Goal: Task Accomplishment & Management: Manage account settings

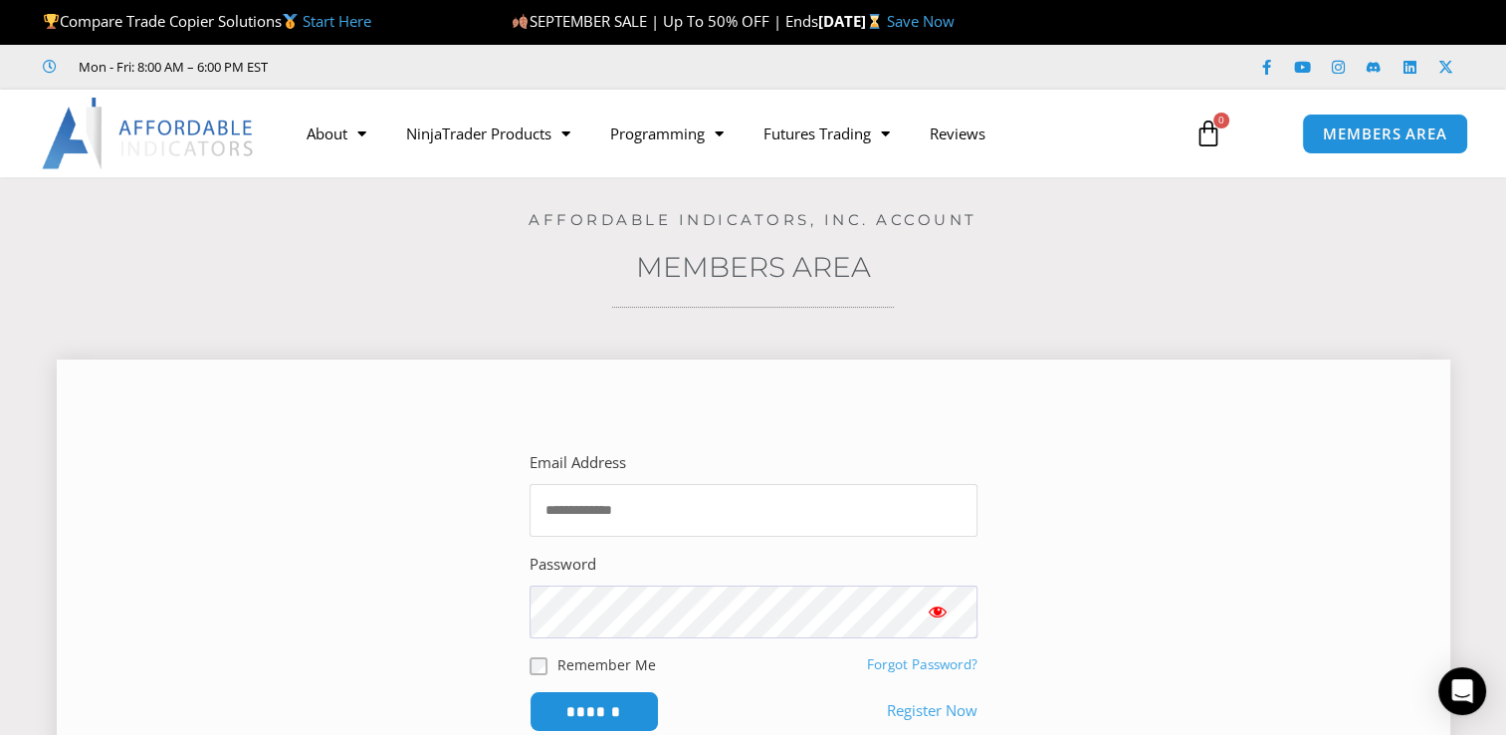
click at [716, 507] on input "Email Address" at bounding box center [754, 510] width 448 height 53
type input "**********"
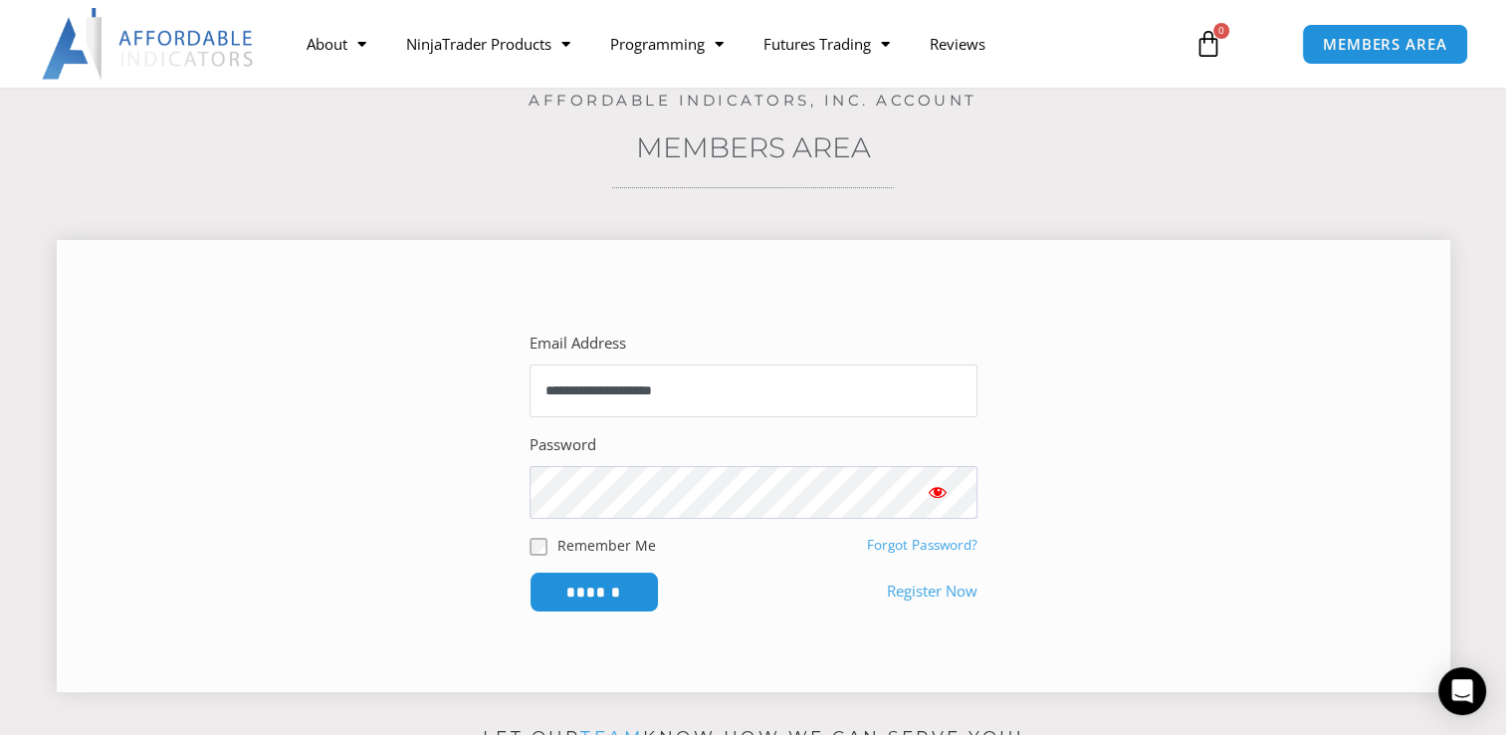
scroll to position [143, 0]
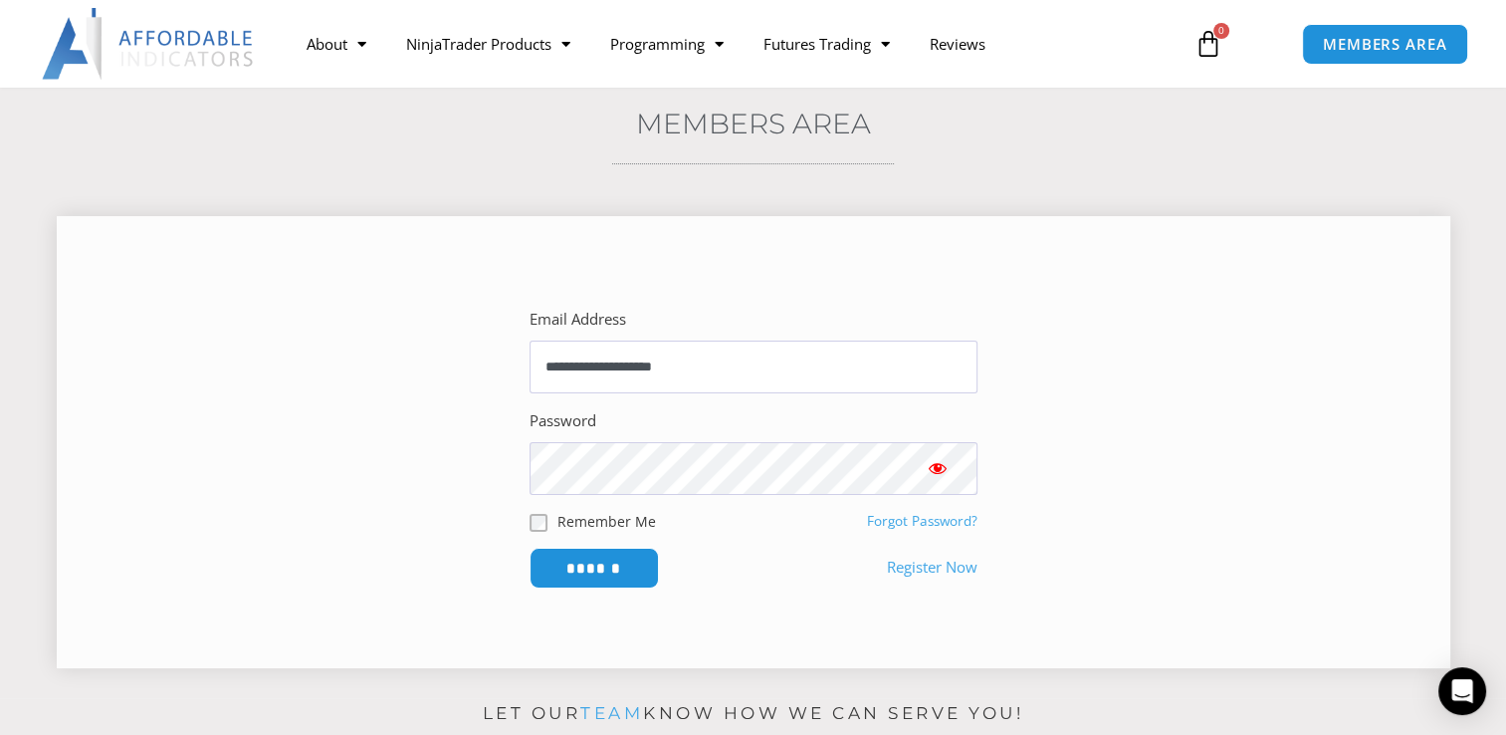
click at [935, 513] on link "Forgot Password?" at bounding box center [922, 521] width 110 height 18
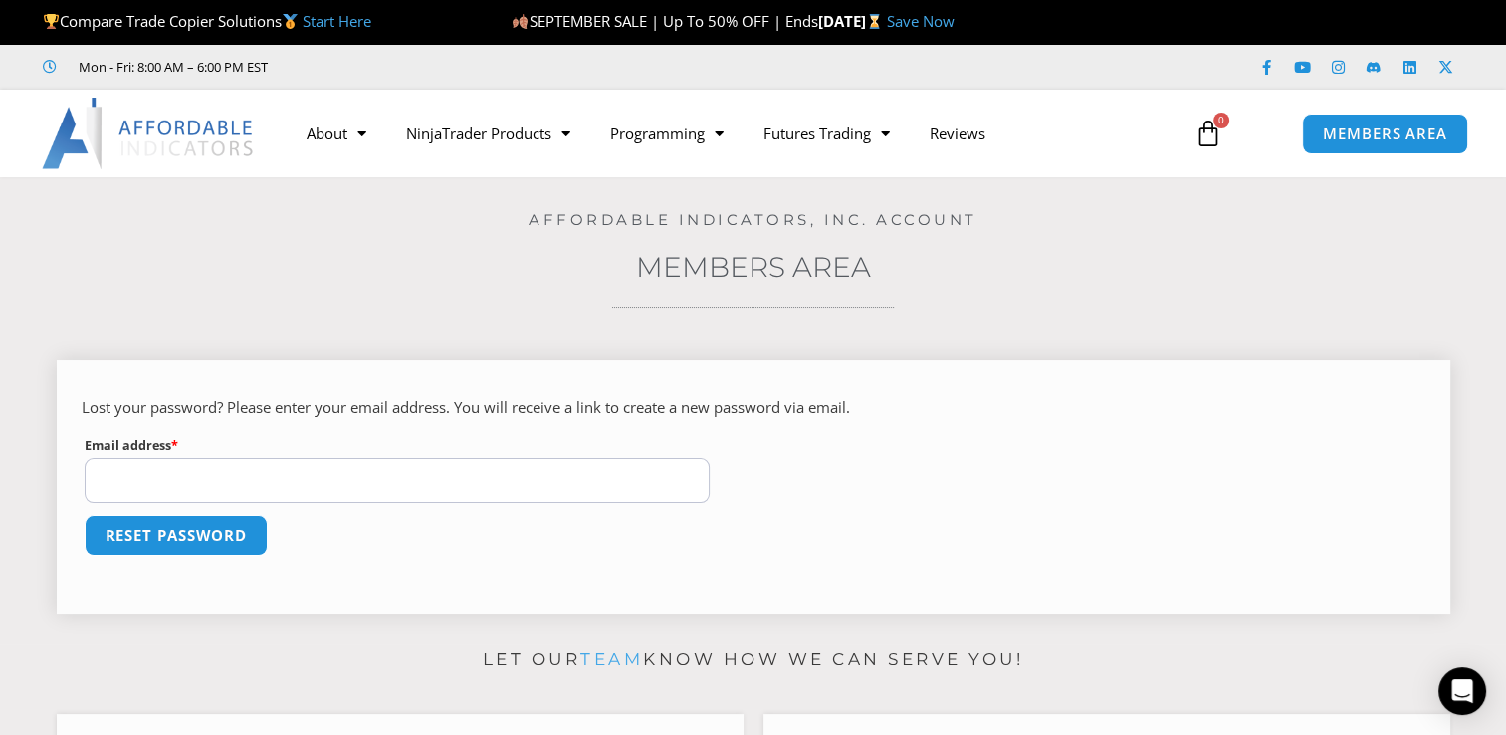
click at [334, 469] on input "Email address * Required" at bounding box center [398, 480] width 626 height 45
type input "**********"
click at [150, 534] on button "Reset password" at bounding box center [176, 535] width 193 height 43
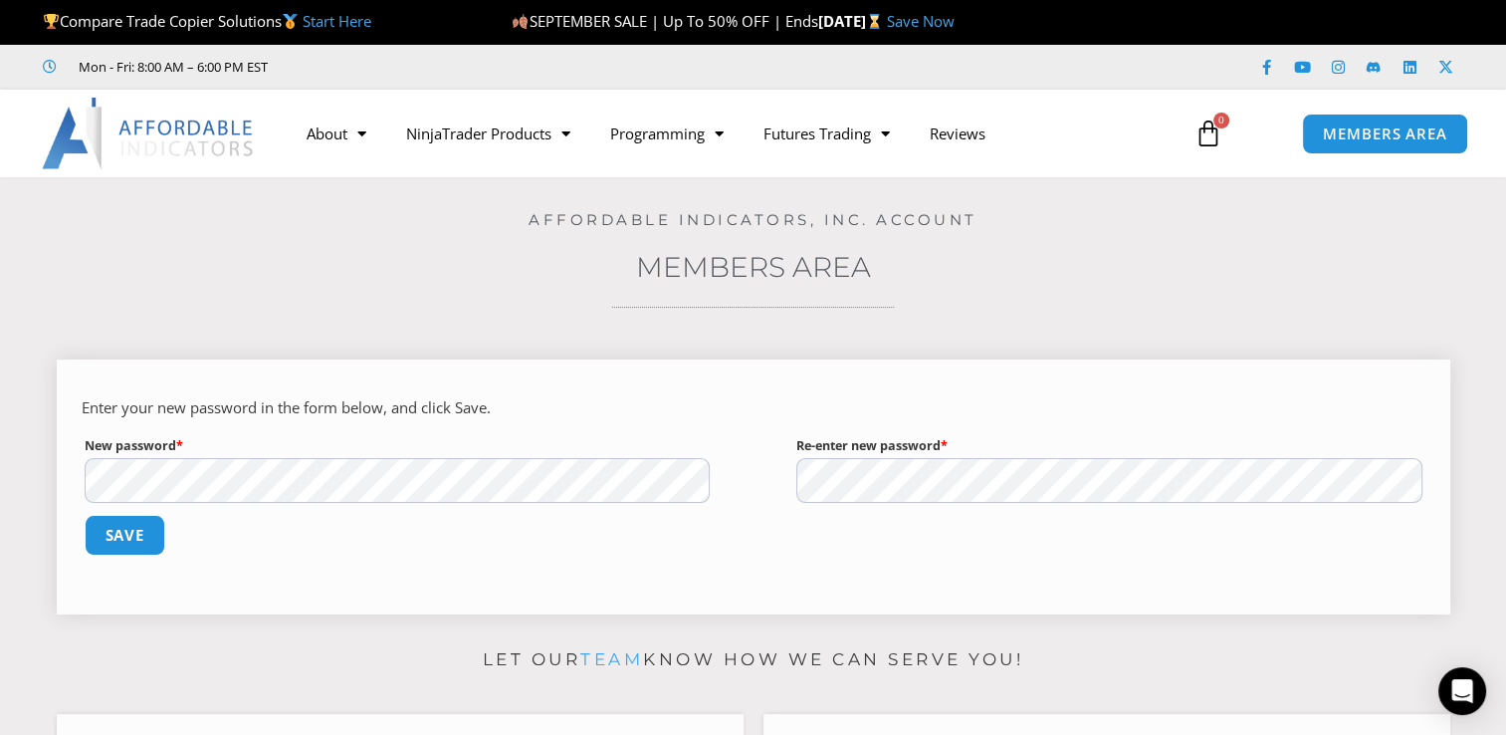
click at [653, 502] on form "Enter your new password in the form below, and click Save. New password * Requi…" at bounding box center [754, 488] width 1344 height 189
click at [64, 472] on div "Enter your new password in the form below, and click Save. New password * Requi…" at bounding box center [754, 486] width 1394 height 255
click at [104, 537] on button "Save" at bounding box center [125, 535] width 86 height 43
click at [121, 532] on button "Save" at bounding box center [125, 535] width 86 height 43
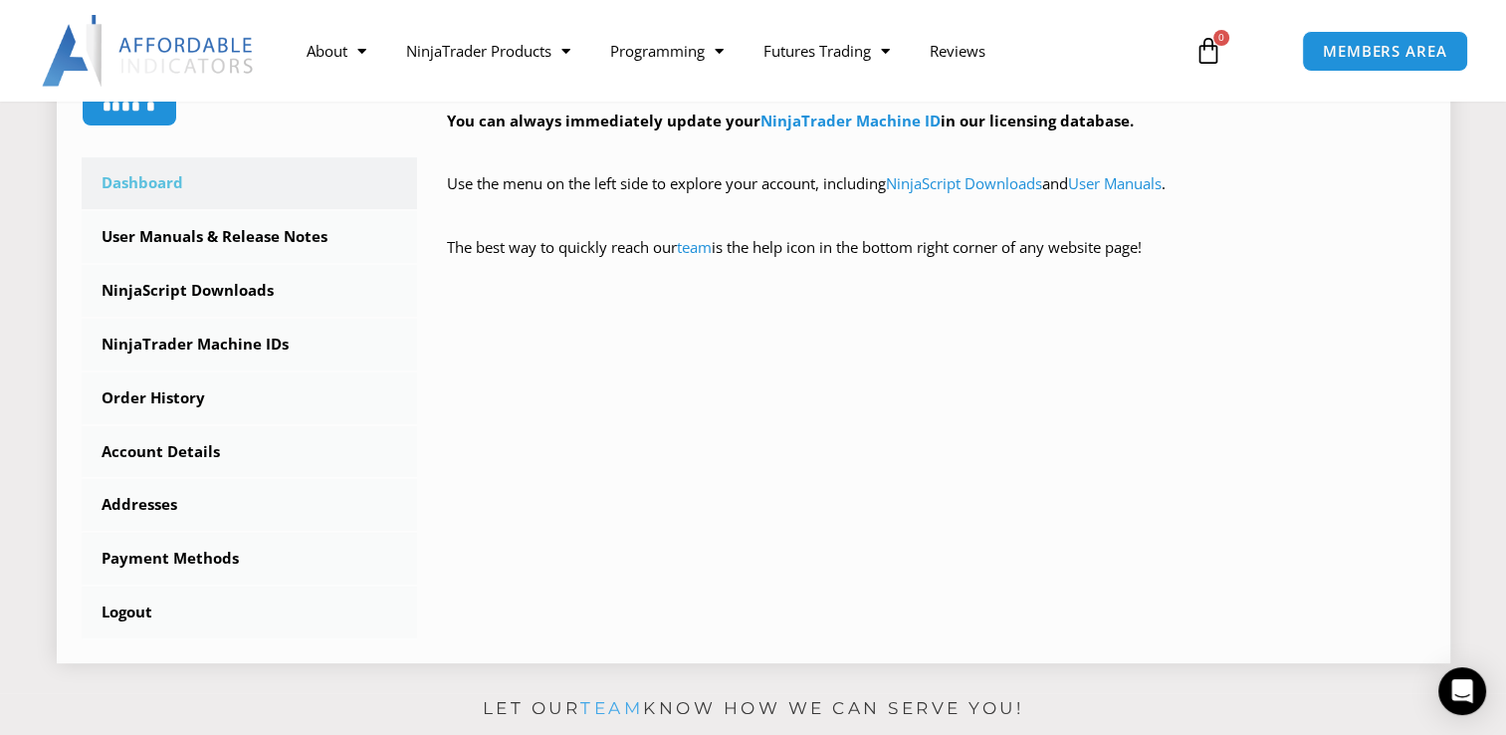
scroll to position [505, 0]
click at [183, 232] on link "User Manuals & Release Notes" at bounding box center [250, 238] width 336 height 52
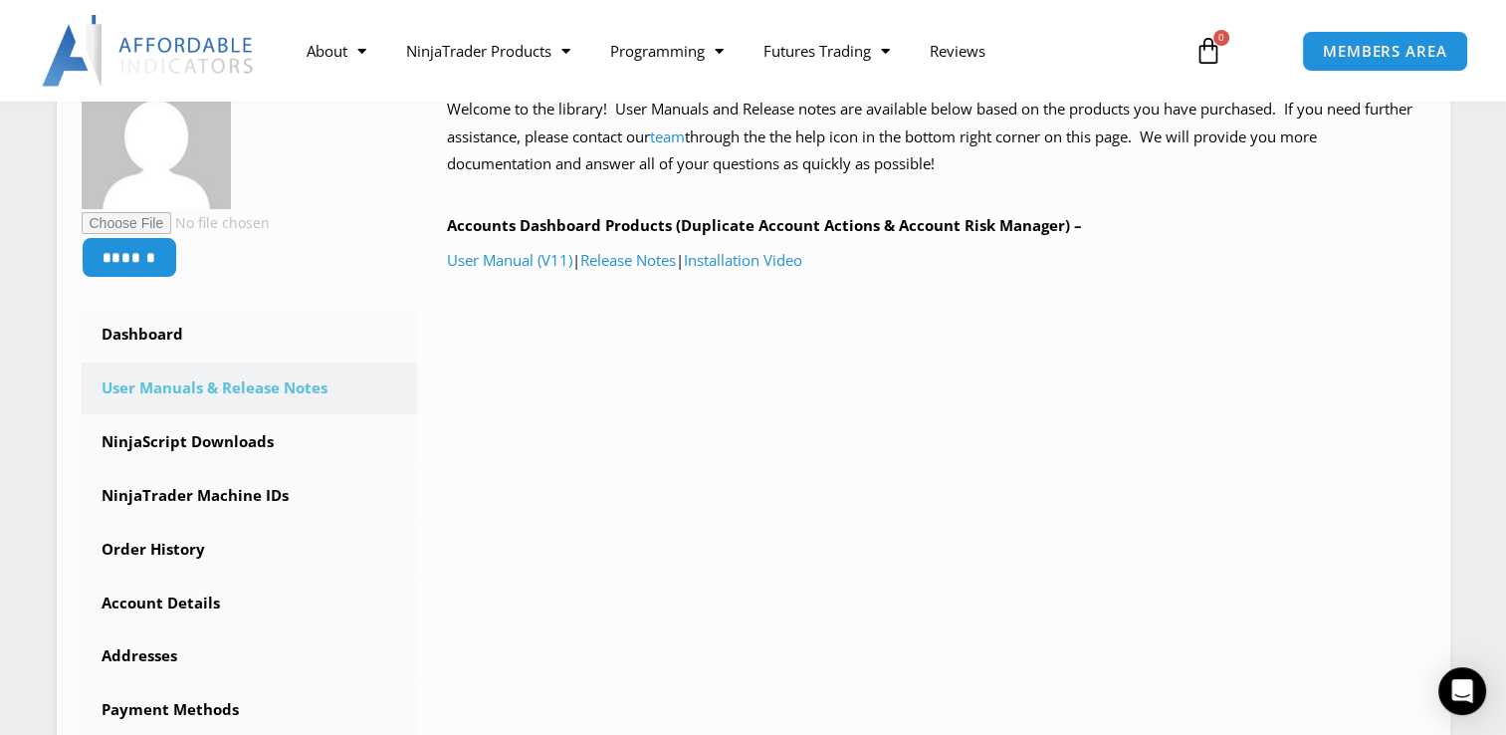
scroll to position [358, 0]
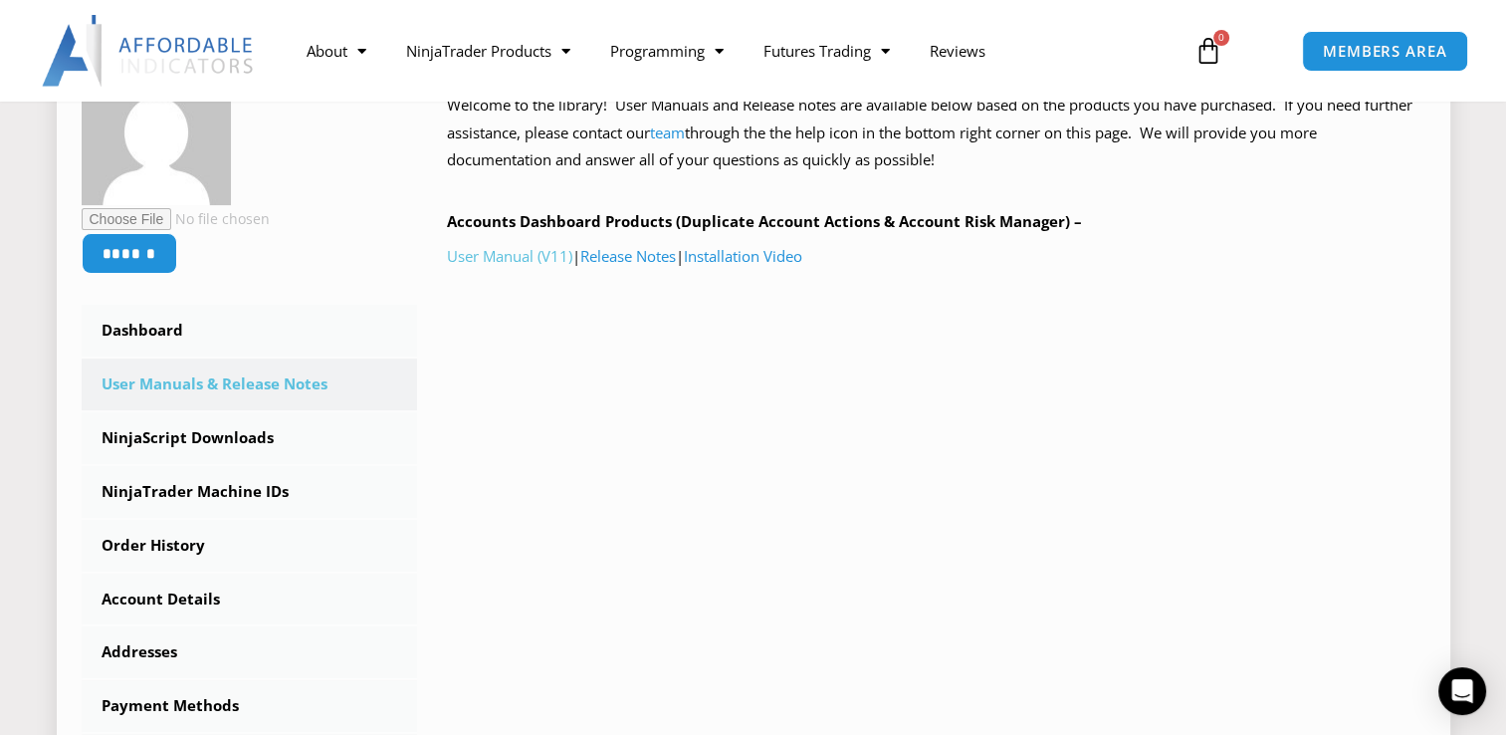
click at [512, 260] on link "User Manual (V11)" at bounding box center [509, 256] width 125 height 20
click at [745, 260] on link "Installation Video" at bounding box center [743, 256] width 118 height 20
click at [185, 439] on link "NinjaScript Downloads" at bounding box center [250, 438] width 336 height 52
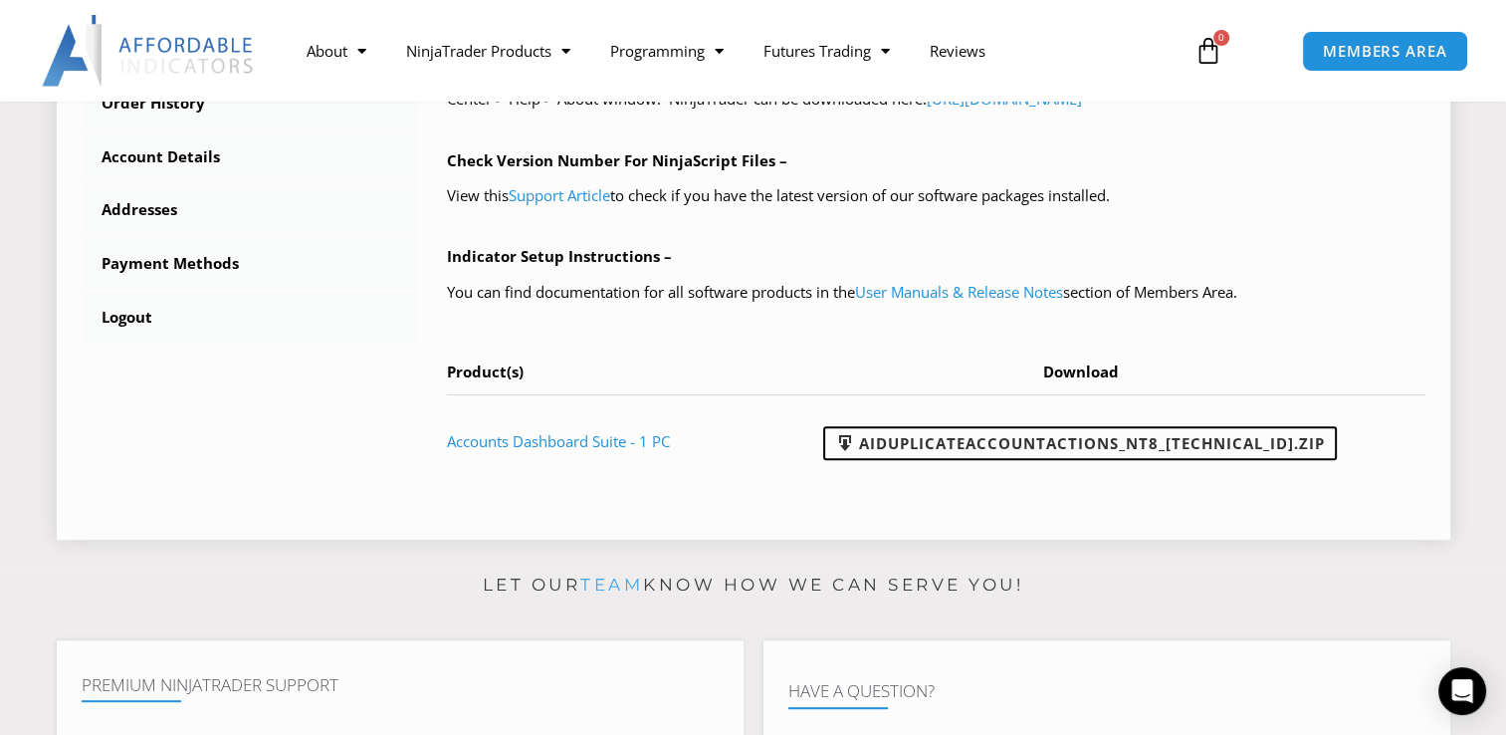
scroll to position [812, 0]
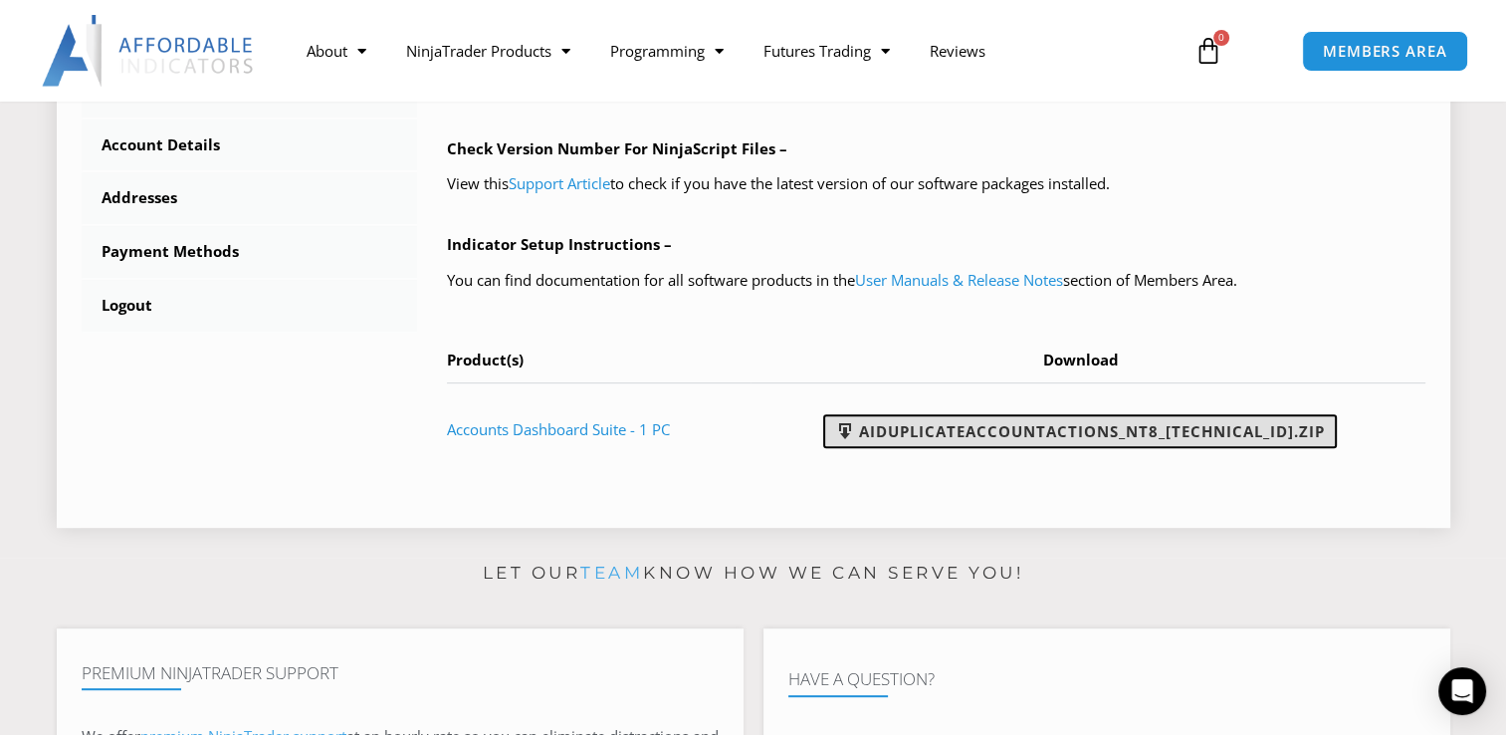
click at [1017, 439] on link "AIDuplicateAccountActions_NT8_[TECHNICAL_ID].zip" at bounding box center [1080, 431] width 514 height 34
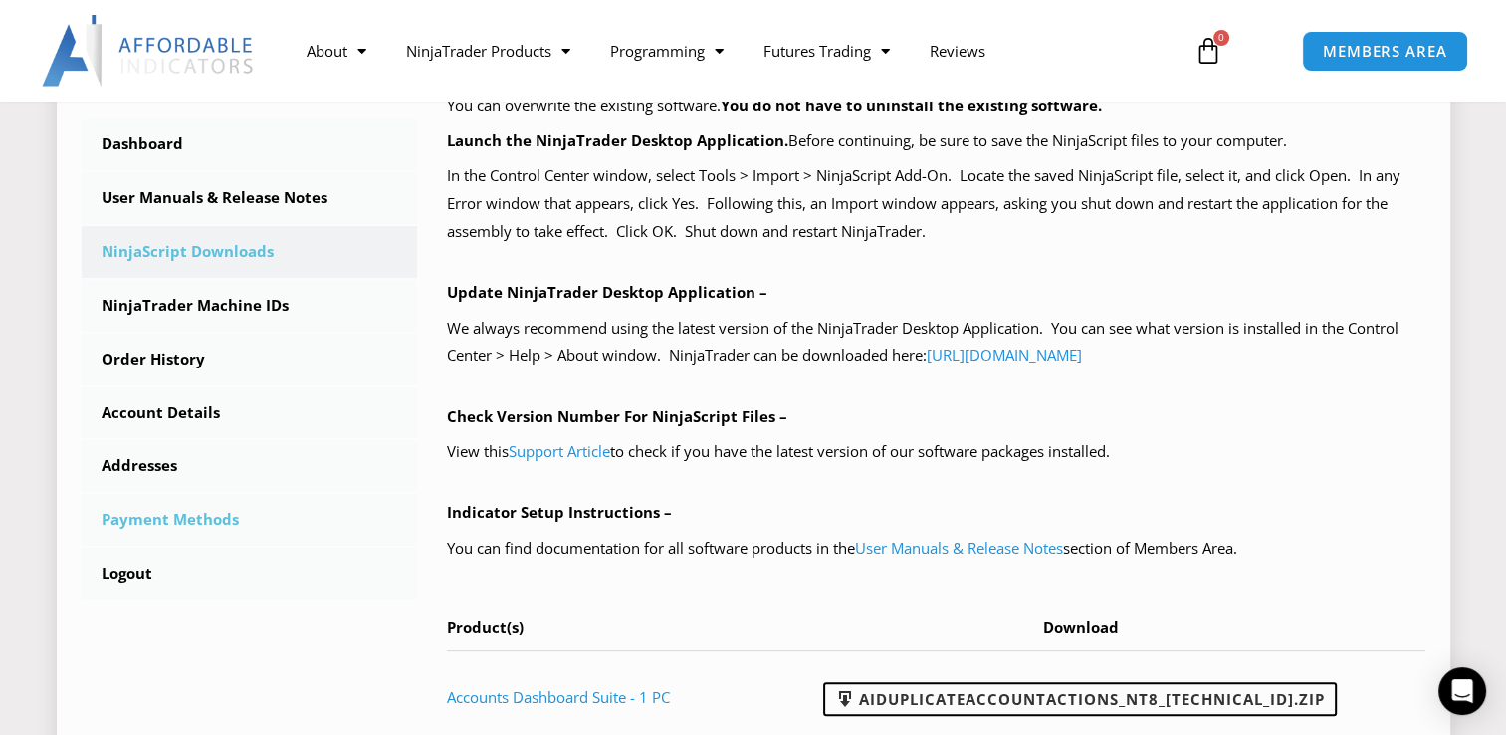
scroll to position [539, 0]
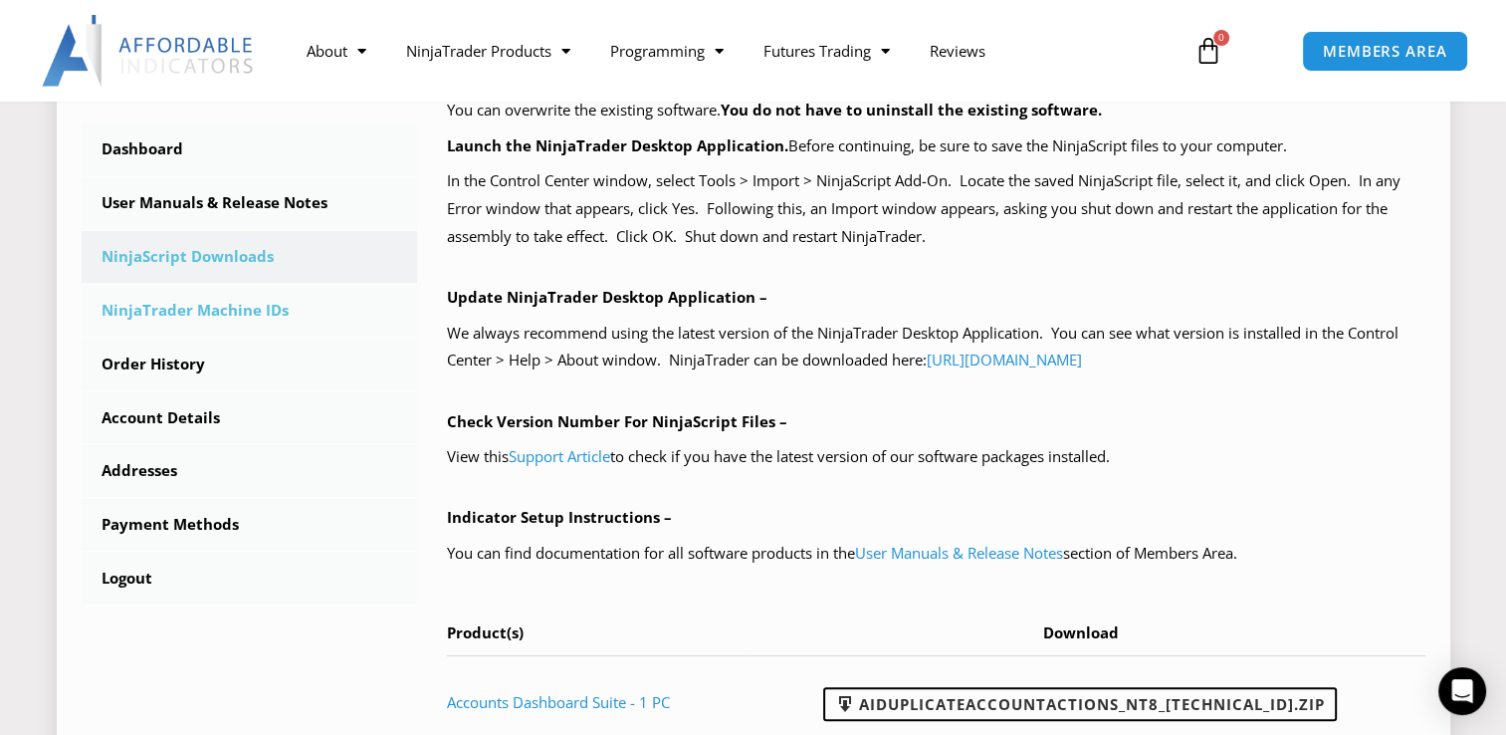
click at [167, 310] on link "NinjaTrader Machine IDs" at bounding box center [250, 311] width 336 height 52
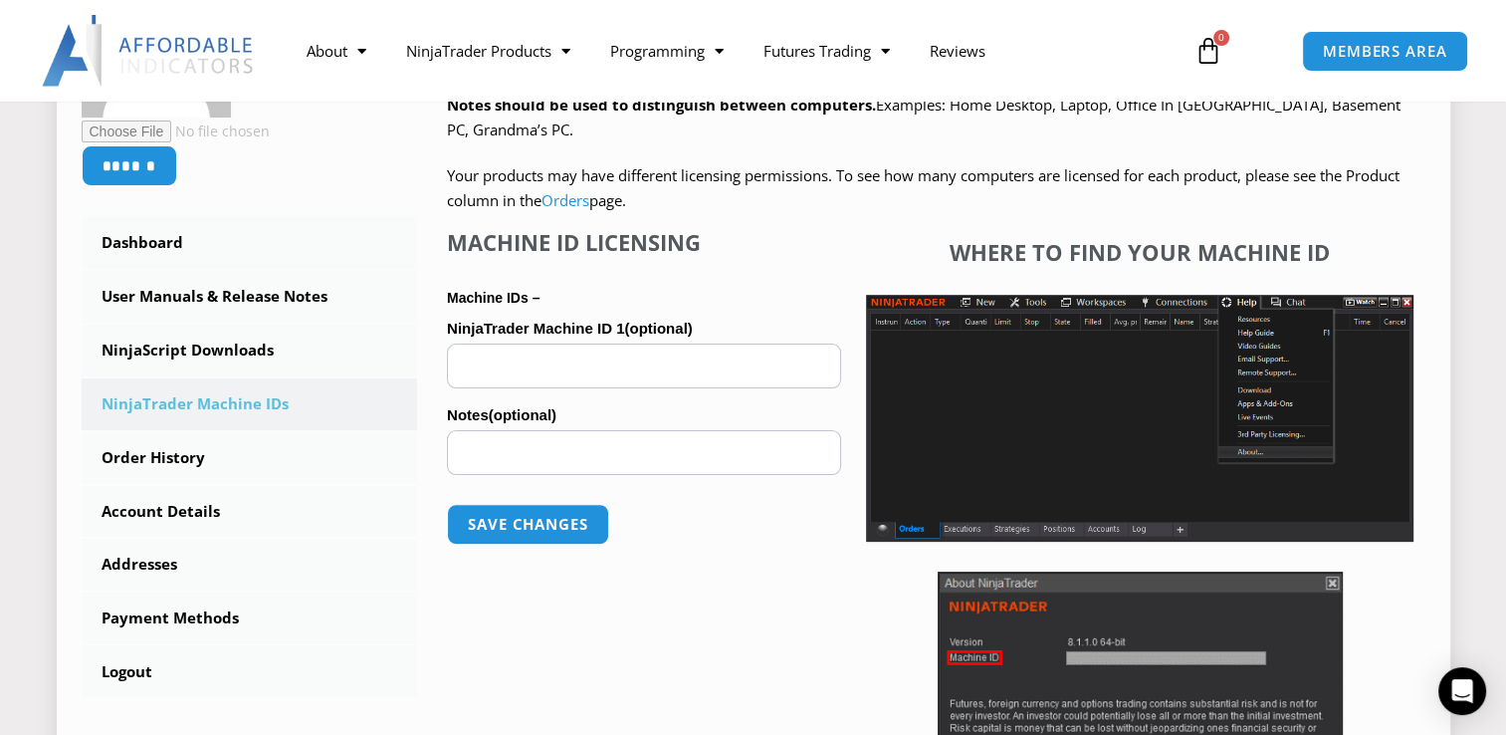
scroll to position [449, 0]
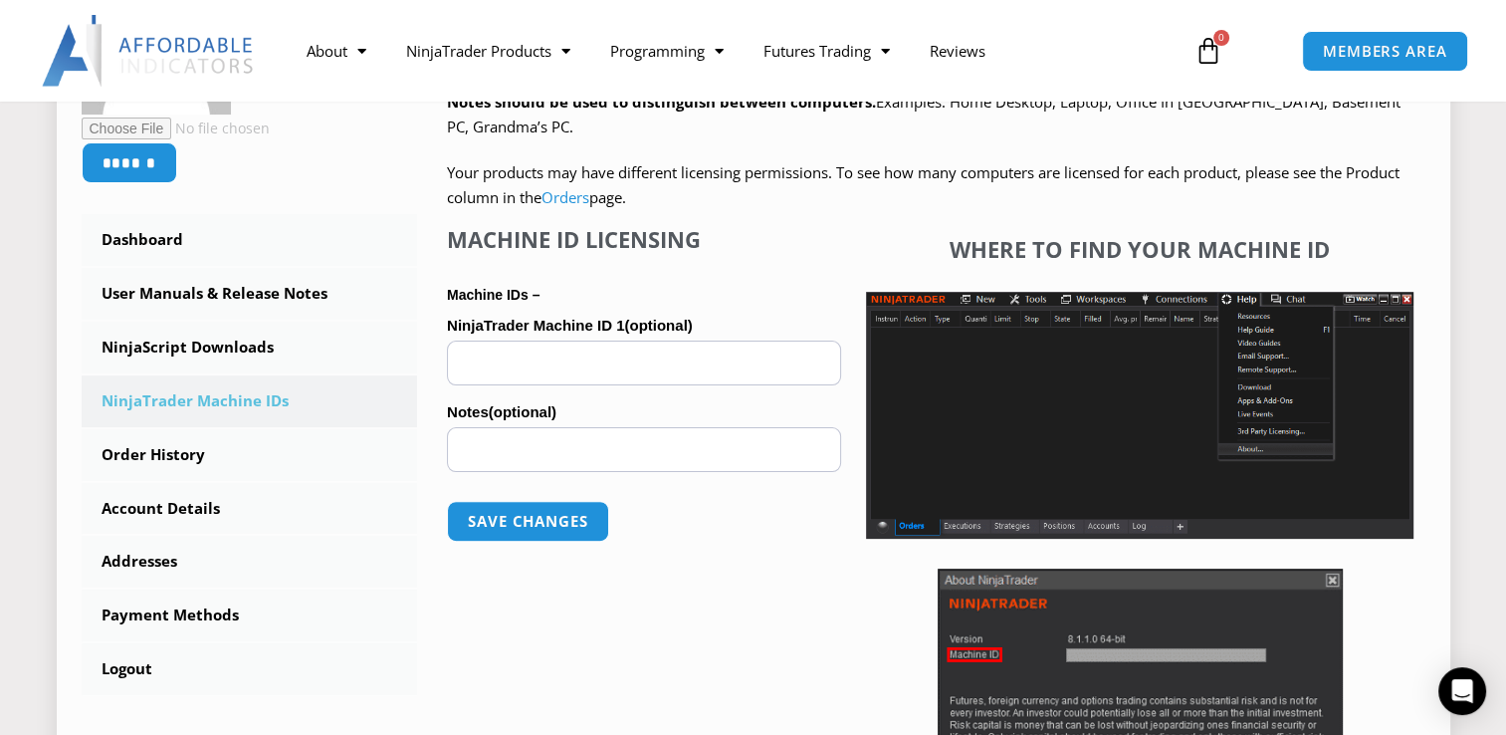
click at [489, 356] on input "NinjaTrader Machine ID 1 (optional)" at bounding box center [644, 362] width 394 height 45
paste input "**********"
type input "**********"
click at [494, 524] on button "Save changes" at bounding box center [528, 521] width 170 height 43
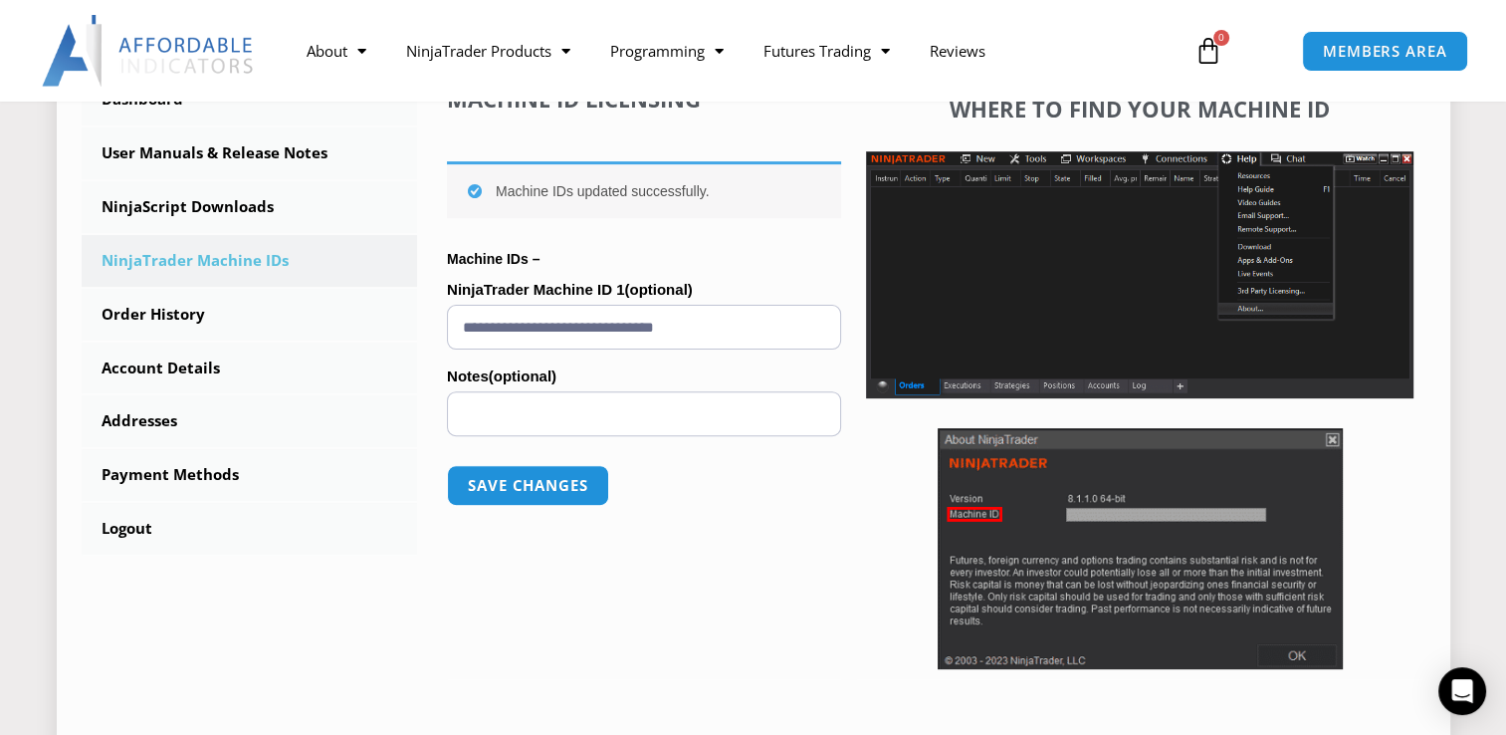
scroll to position [591, 0]
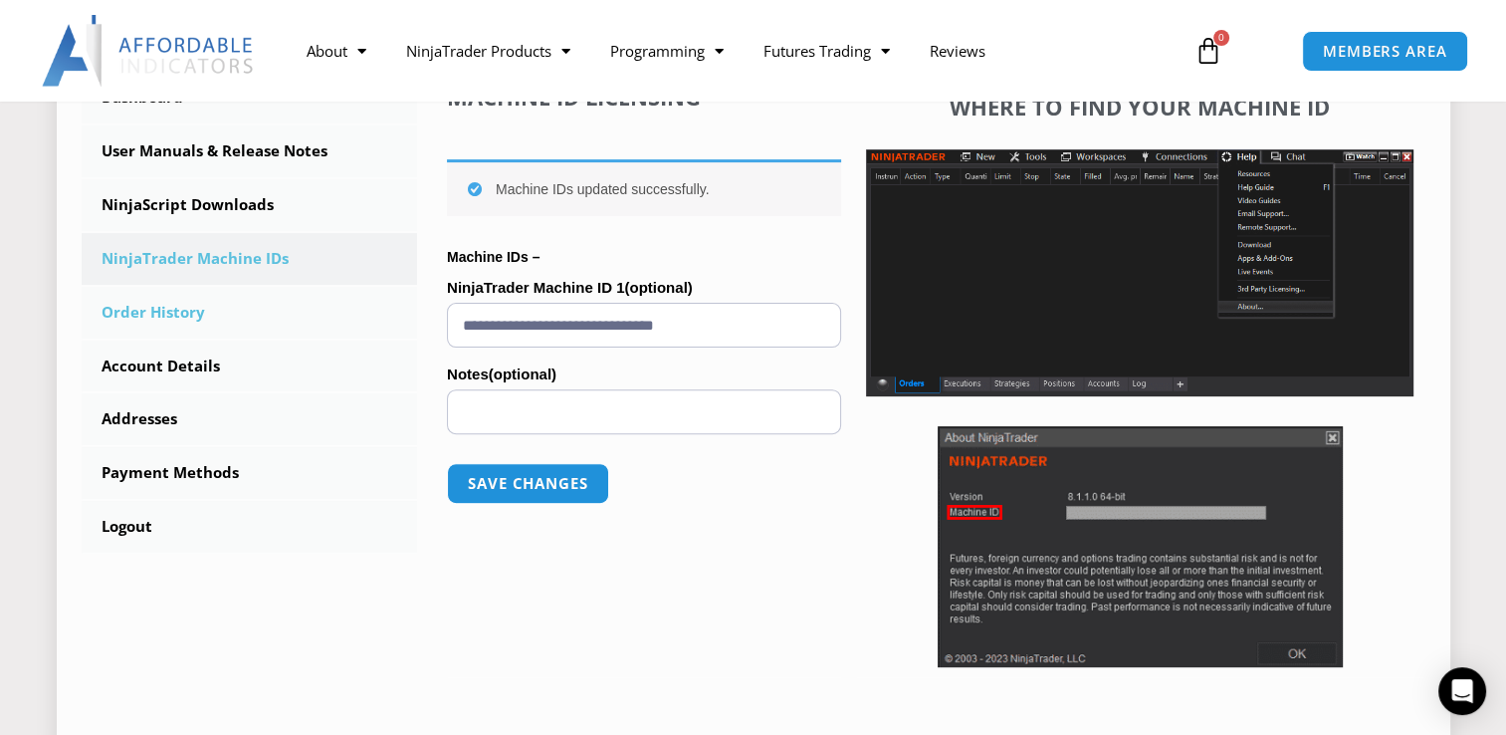
click at [147, 314] on link "Order History" at bounding box center [250, 313] width 336 height 52
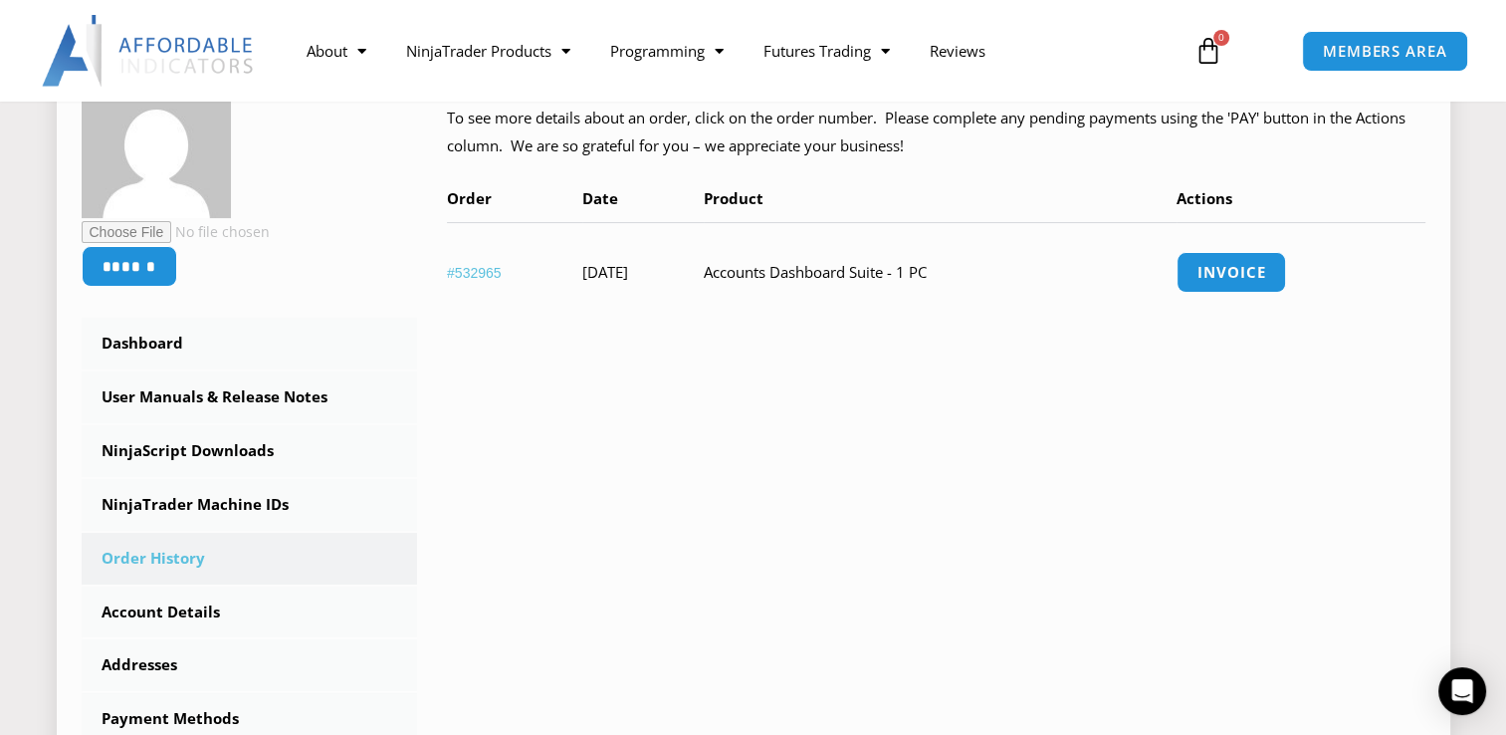
scroll to position [354, 0]
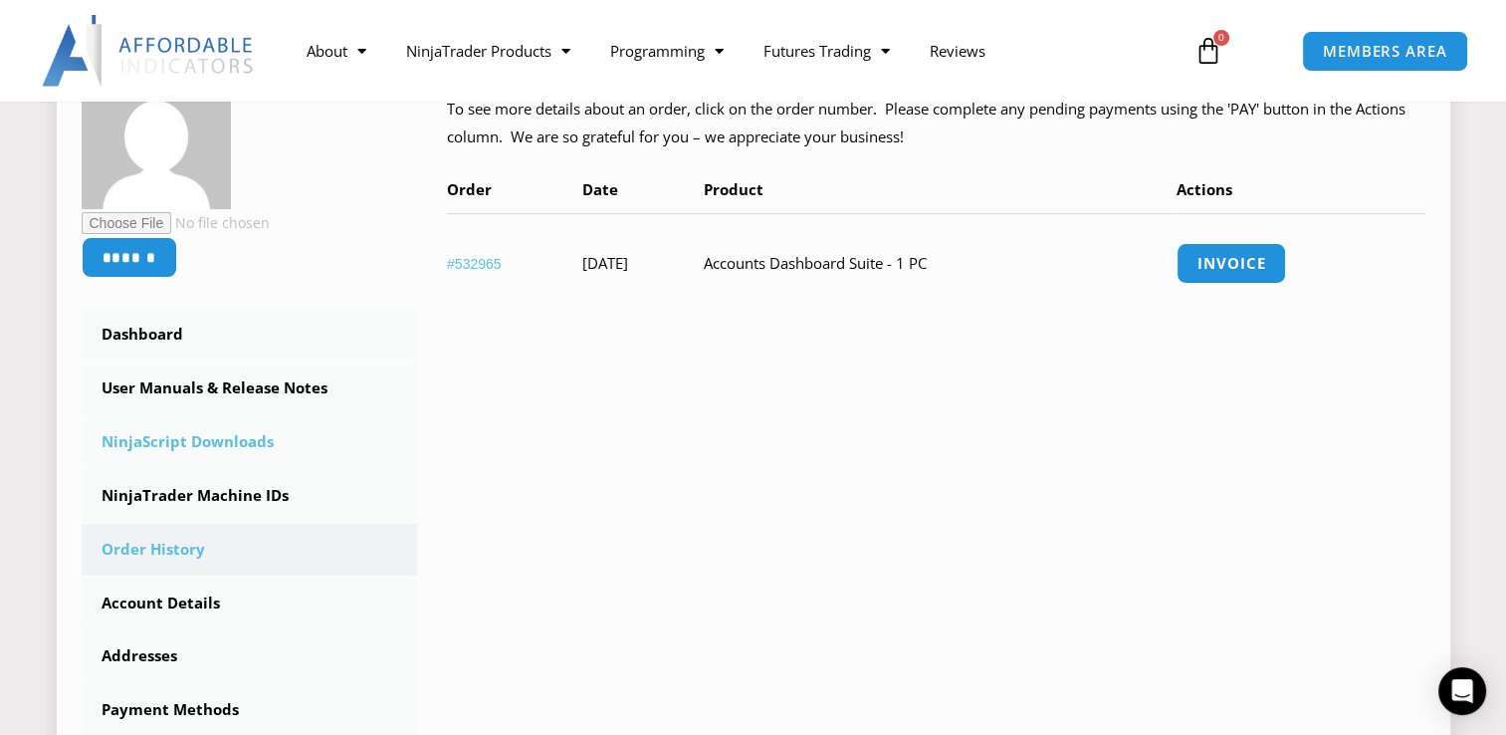
click at [181, 436] on link "NinjaScript Downloads" at bounding box center [250, 442] width 336 height 52
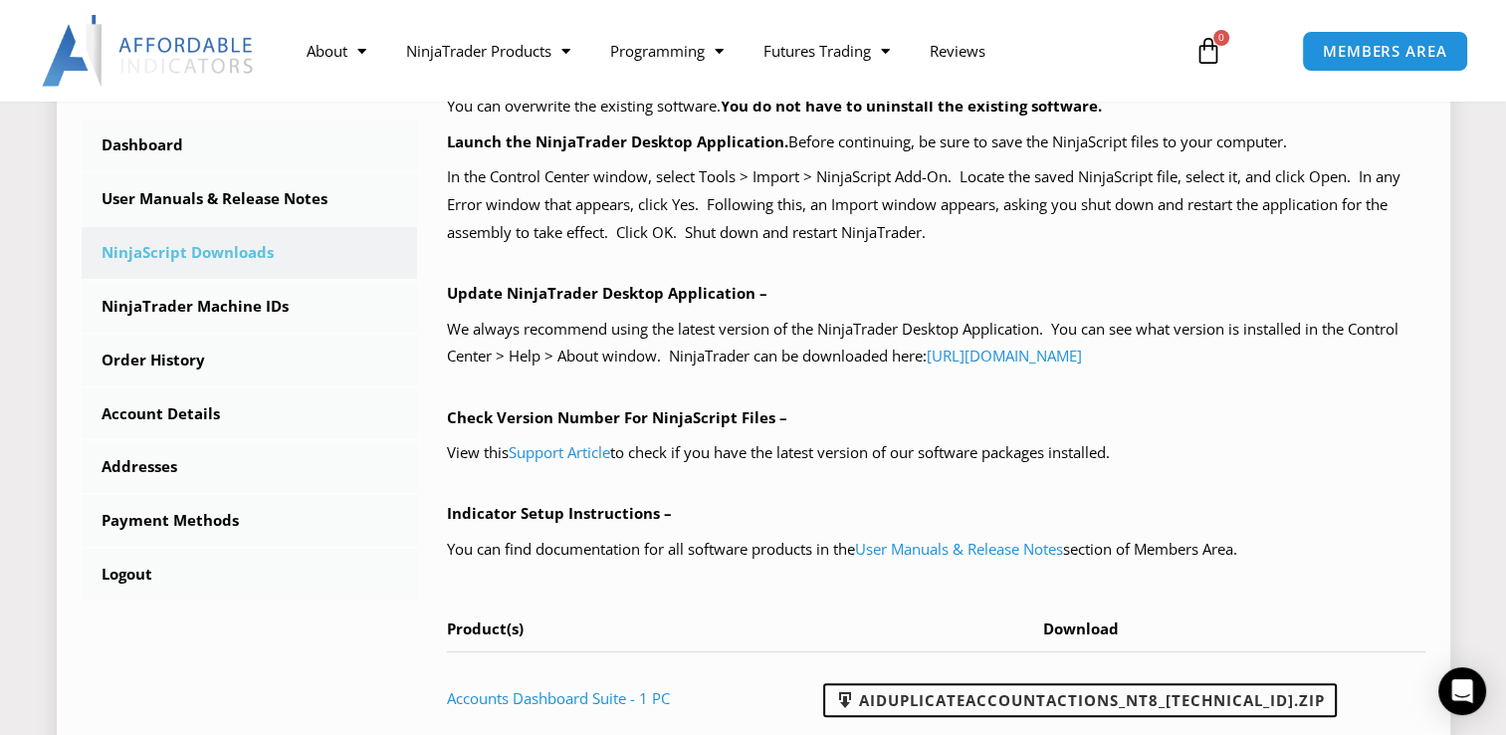
scroll to position [549, 0]
